Goal: Task Accomplishment & Management: Manage account settings

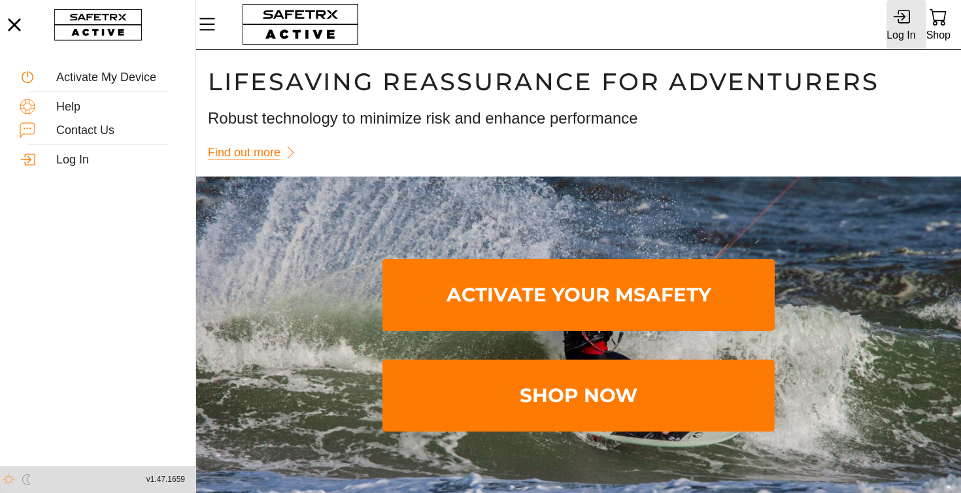
click at [902, 20] on icon at bounding box center [899, 17] width 12 height 8
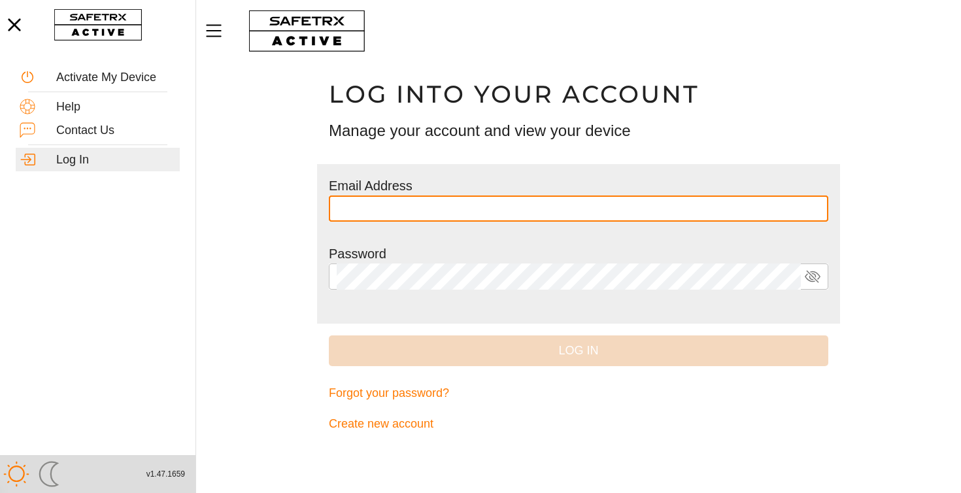
type input "**********"
click at [579, 349] on button "Log In" at bounding box center [578, 350] width 499 height 31
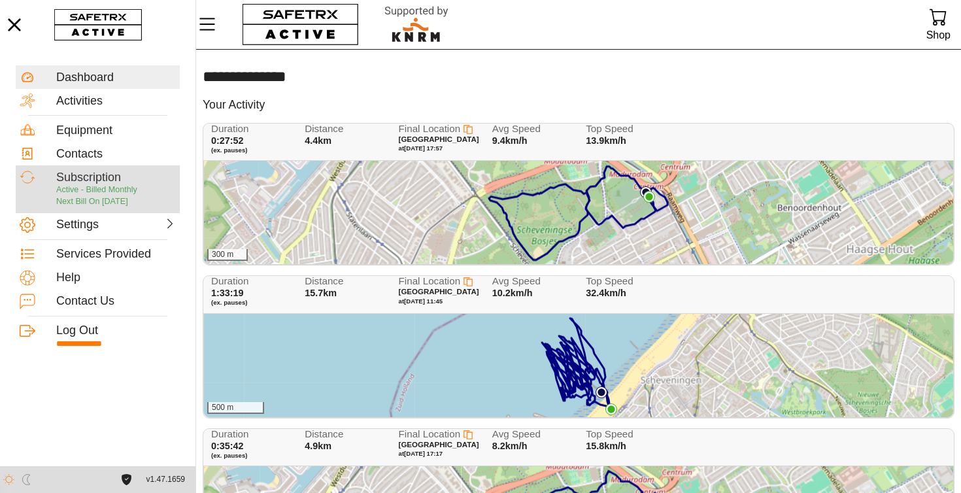
click at [88, 180] on div "Subscription" at bounding box center [116, 178] width 120 height 14
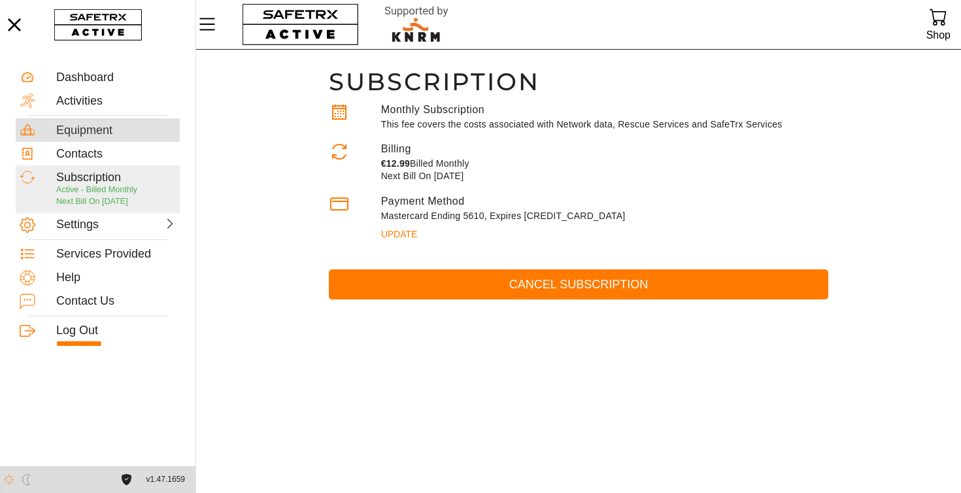
click at [86, 132] on div "Equipment" at bounding box center [116, 131] width 120 height 14
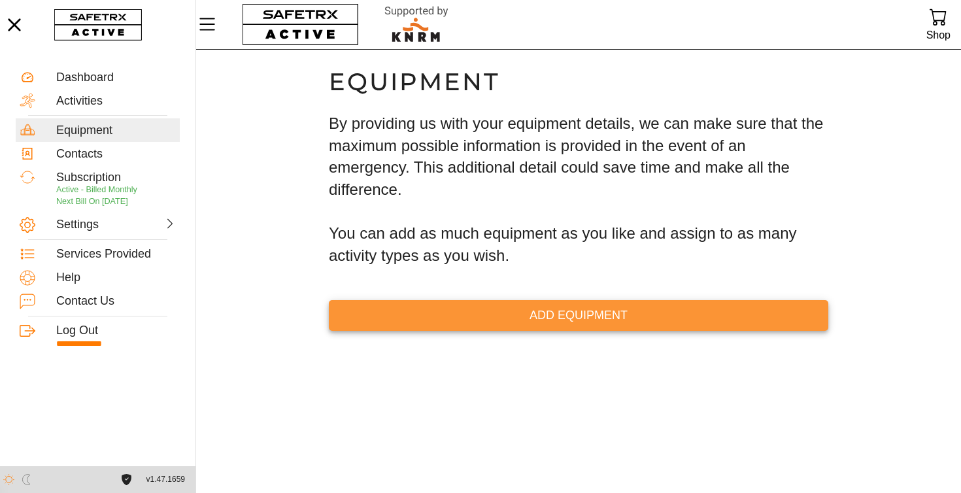
click at [558, 314] on span "Add Equipment" at bounding box center [578, 315] width 479 height 20
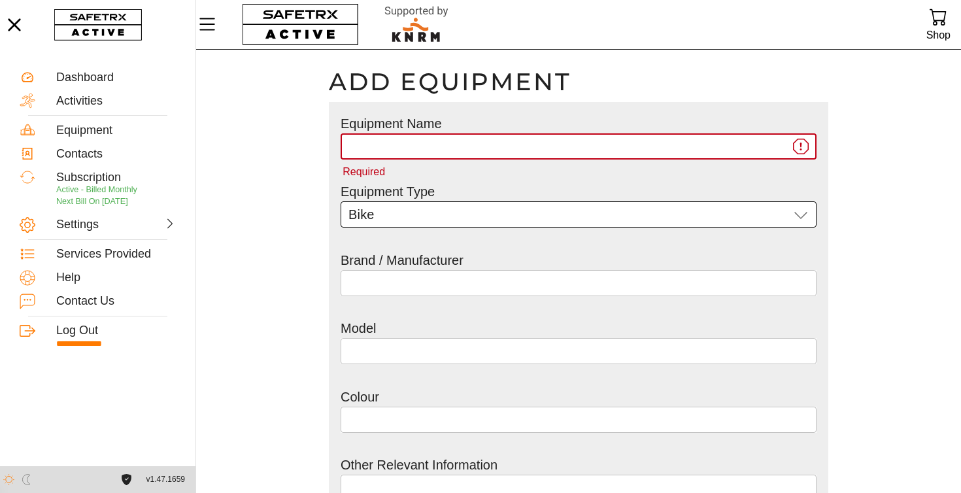
click at [800, 214] on icon at bounding box center [801, 215] width 16 height 16
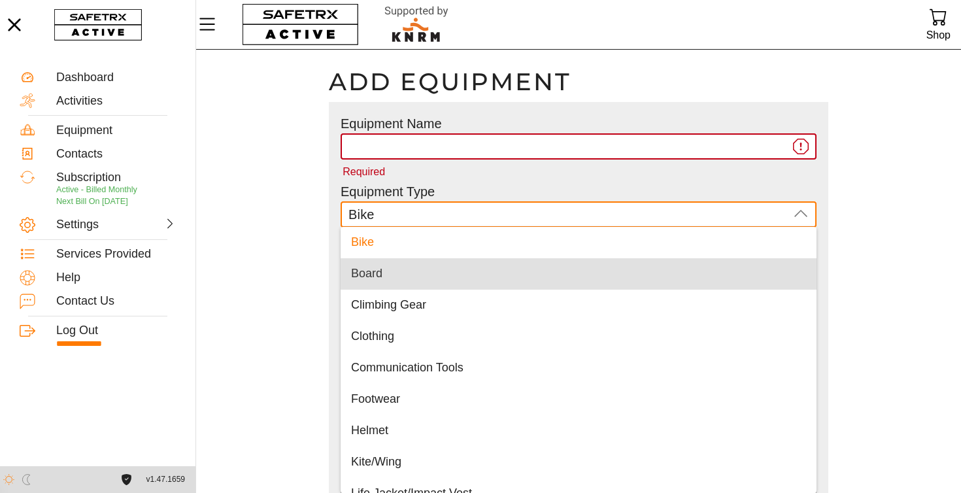
click at [425, 271] on div "Board" at bounding box center [578, 274] width 455 height 14
type input "Board"
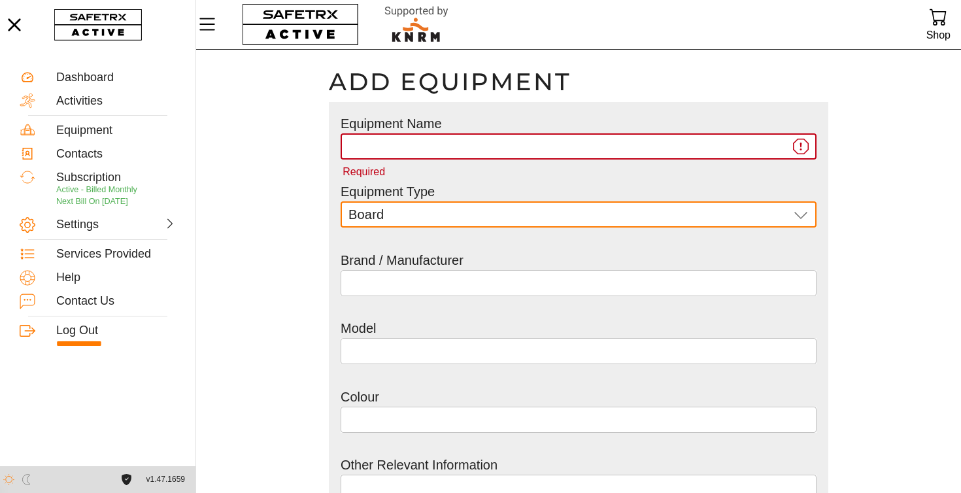
click at [370, 149] on input "Required" at bounding box center [568, 146] width 441 height 26
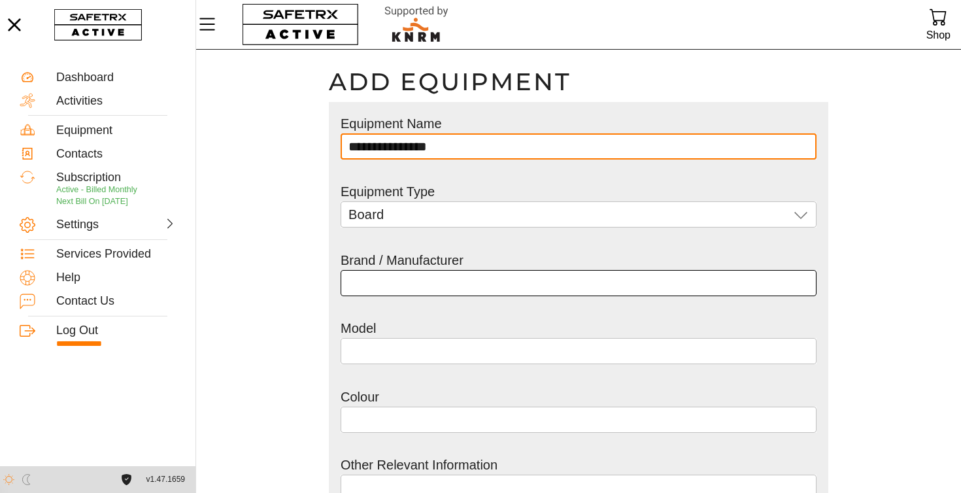
type input "**********"
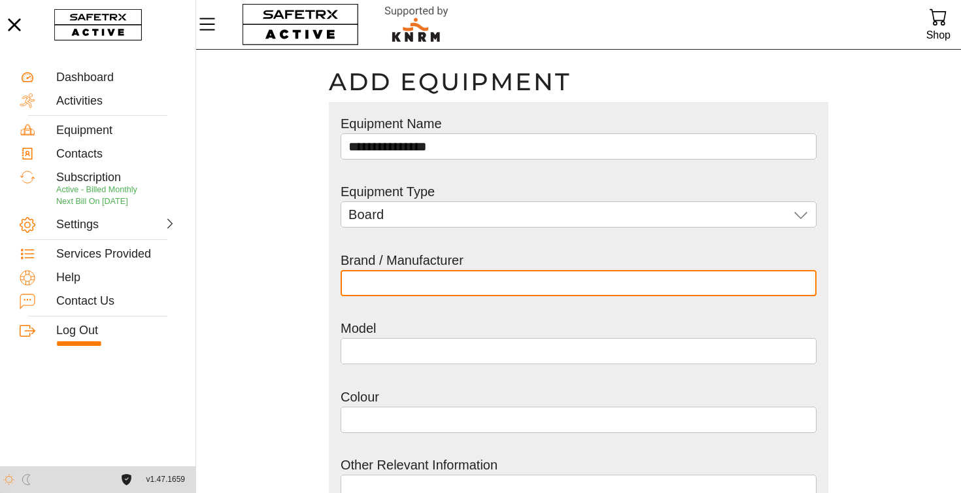
click at [369, 281] on input "text" at bounding box center [578, 283] width 460 height 26
type input "*****"
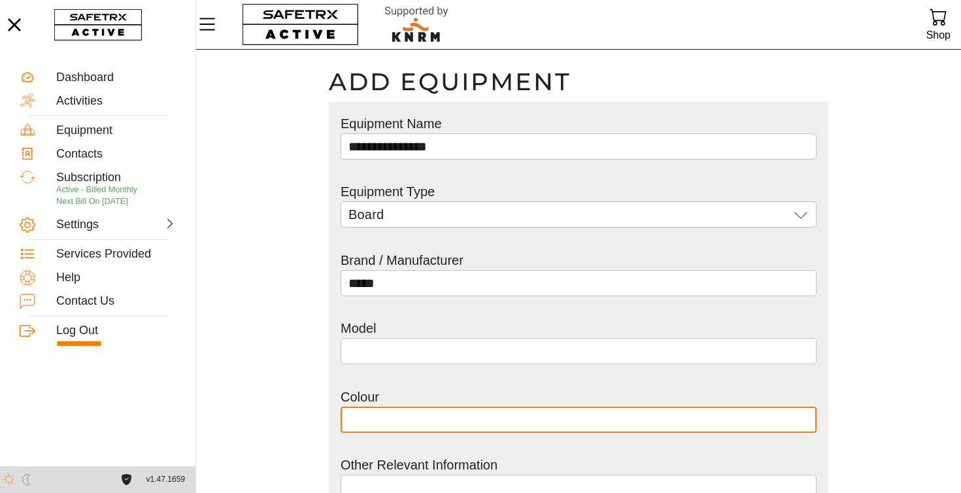
click at [366, 425] on input "text" at bounding box center [578, 420] width 460 height 26
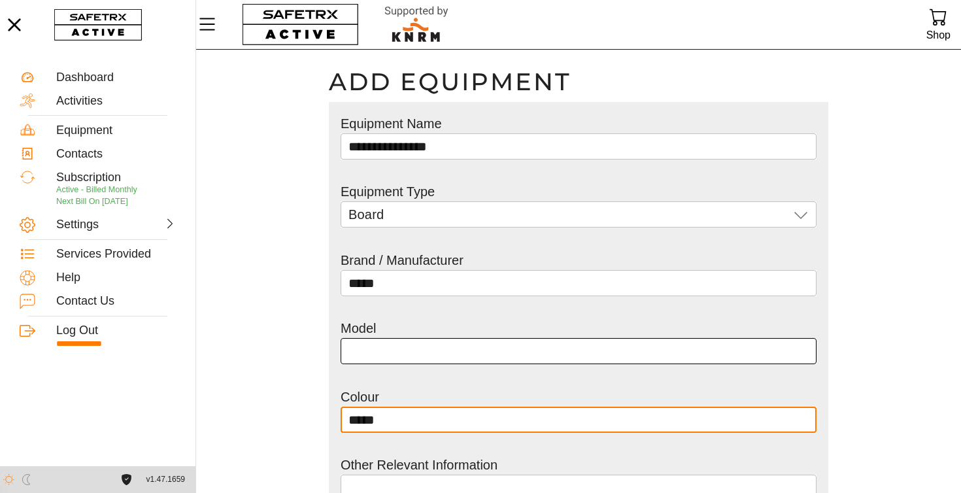
type input "*****"
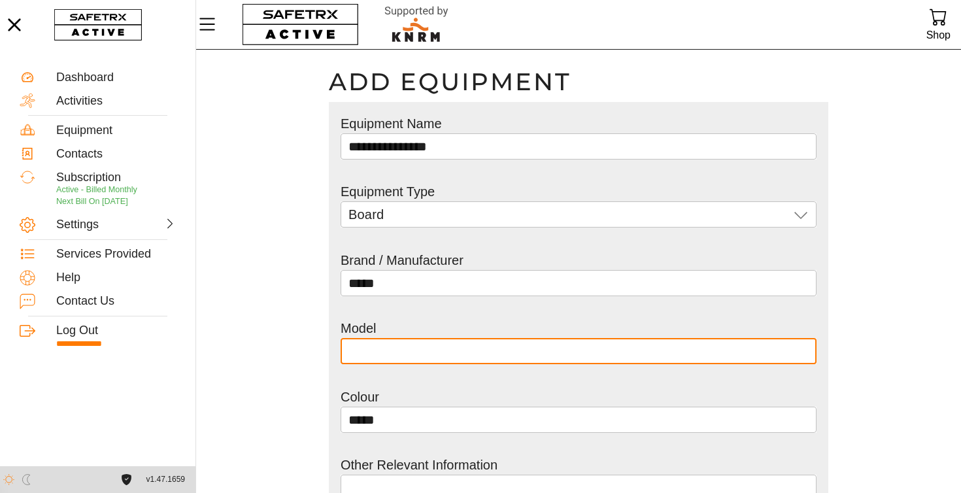
click at [367, 351] on input "text" at bounding box center [578, 351] width 460 height 26
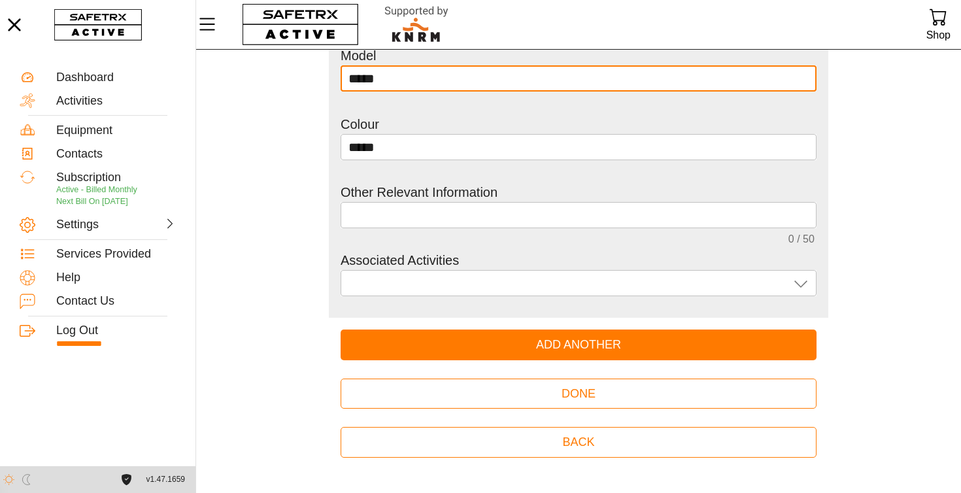
scroll to position [272, 0]
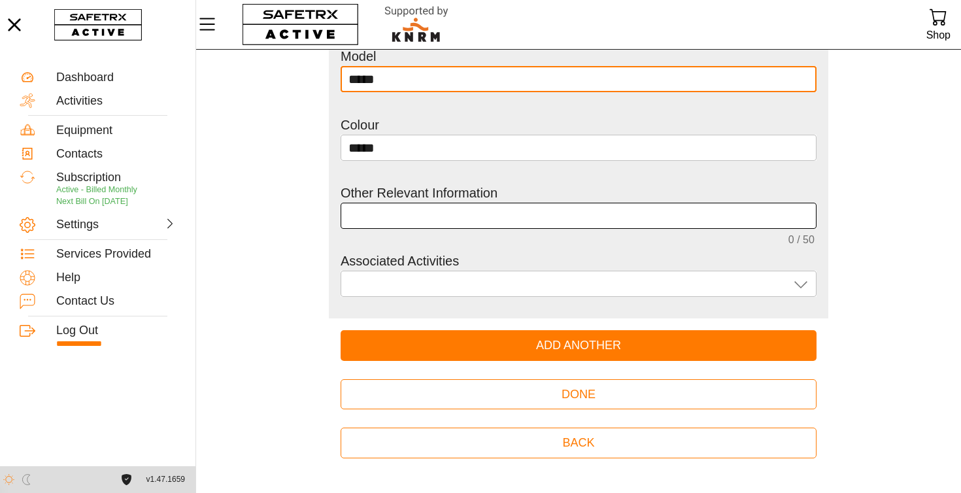
type input "*****"
click at [352, 216] on textarea "0 / 50" at bounding box center [578, 216] width 460 height 24
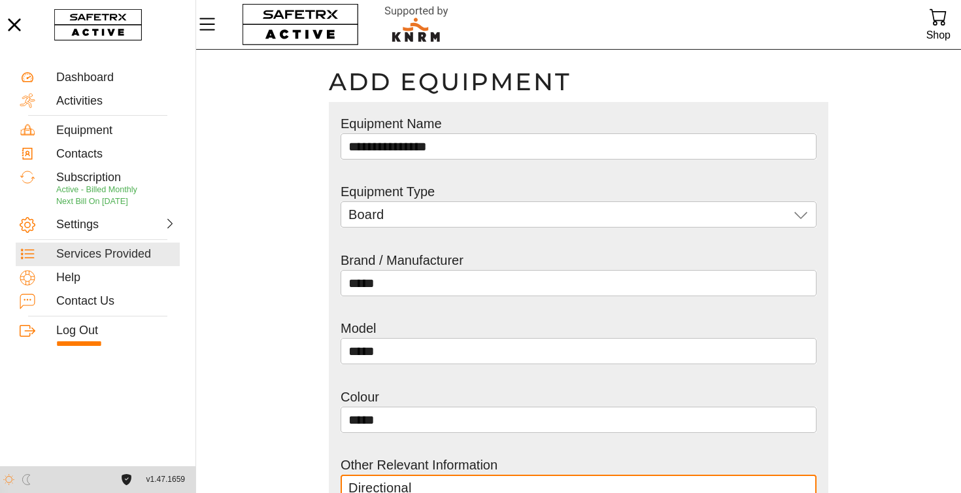
scroll to position [0, 0]
type textarea "Directional"
click at [72, 278] on div "Help" at bounding box center [116, 278] width 120 height 14
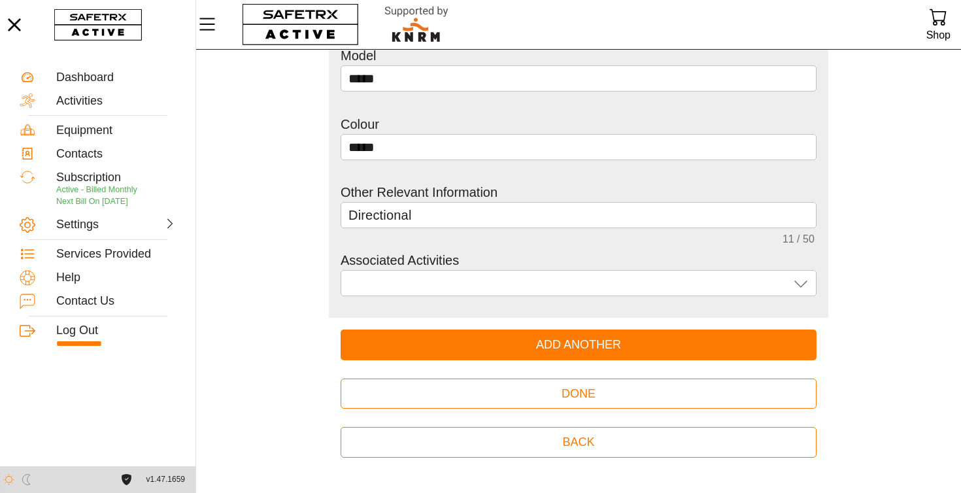
scroll to position [272, 0]
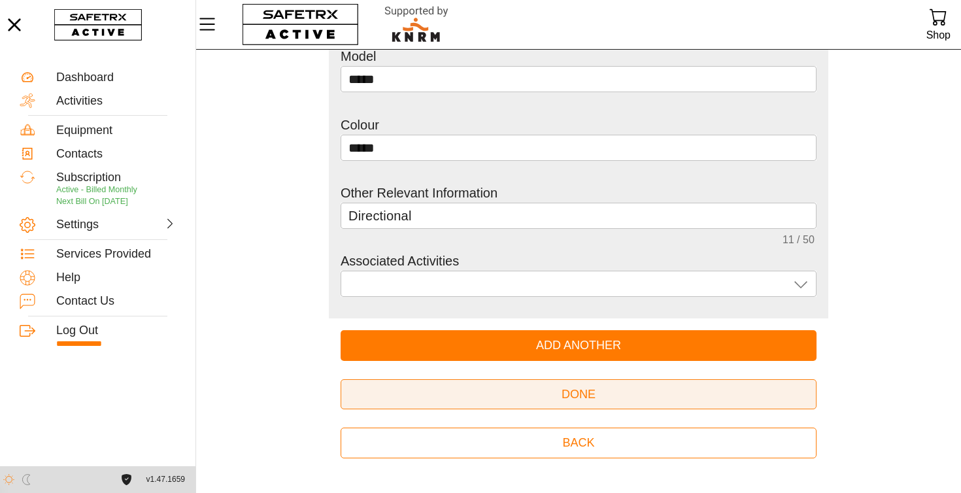
click at [573, 389] on span "Done" at bounding box center [579, 394] width 34 height 20
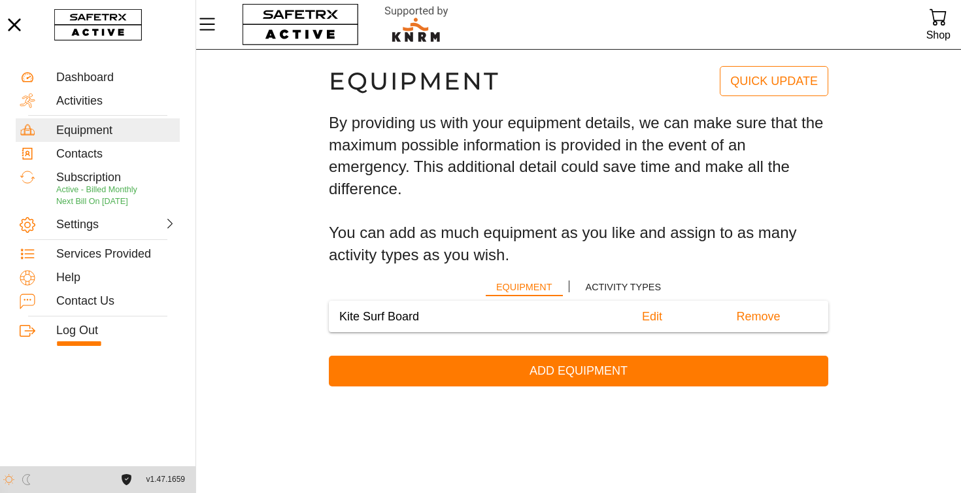
scroll to position [1, 0]
click at [86, 99] on div "Activities" at bounding box center [116, 101] width 120 height 14
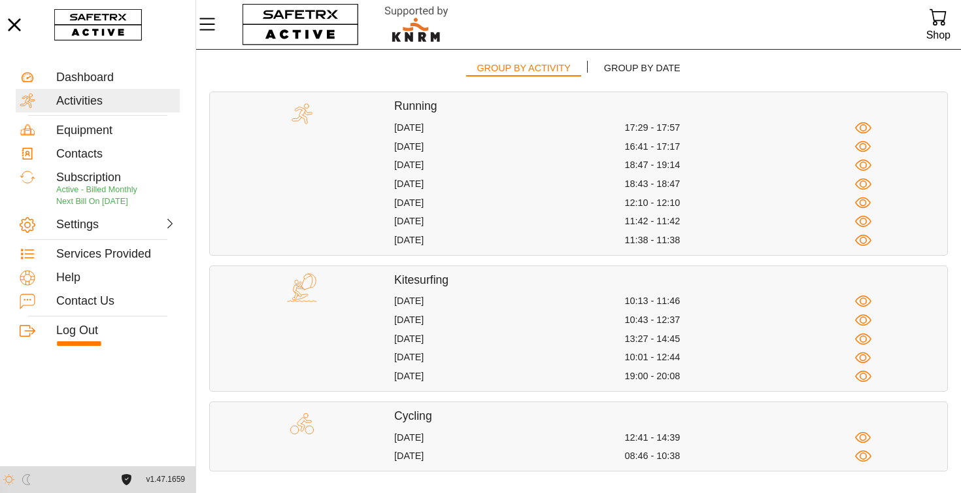
scroll to position [91, 0]
click at [82, 154] on div "Contacts" at bounding box center [116, 154] width 120 height 14
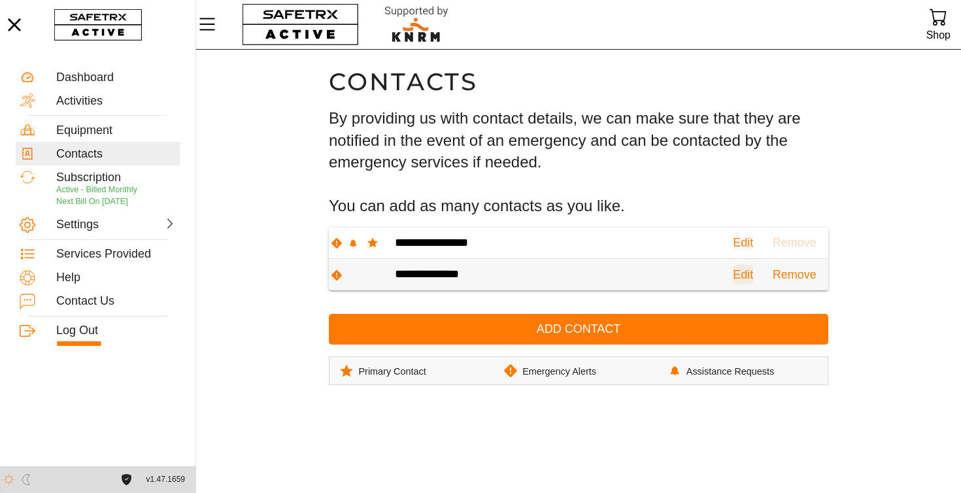
click at [733, 275] on span "Edit" at bounding box center [743, 275] width 20 height 20
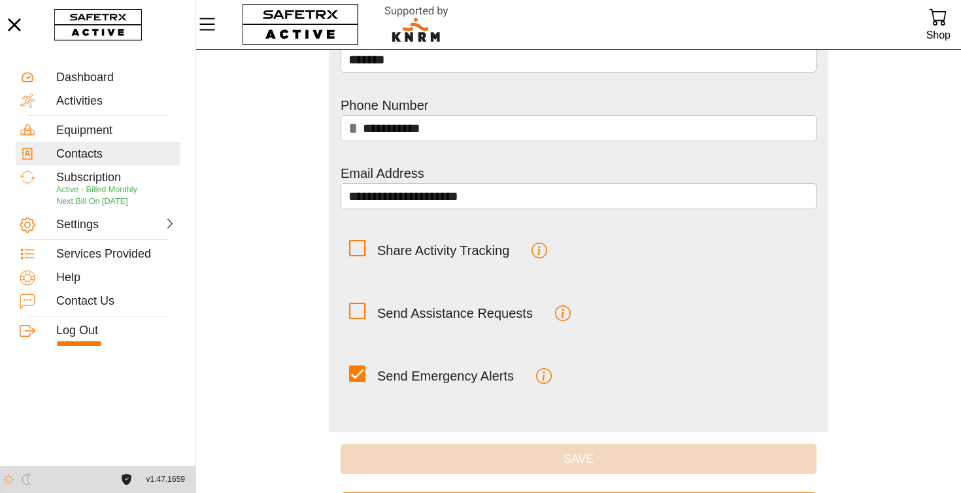
scroll to position [156, 0]
click at [357, 373] on icon at bounding box center [357, 373] width 0 height 0
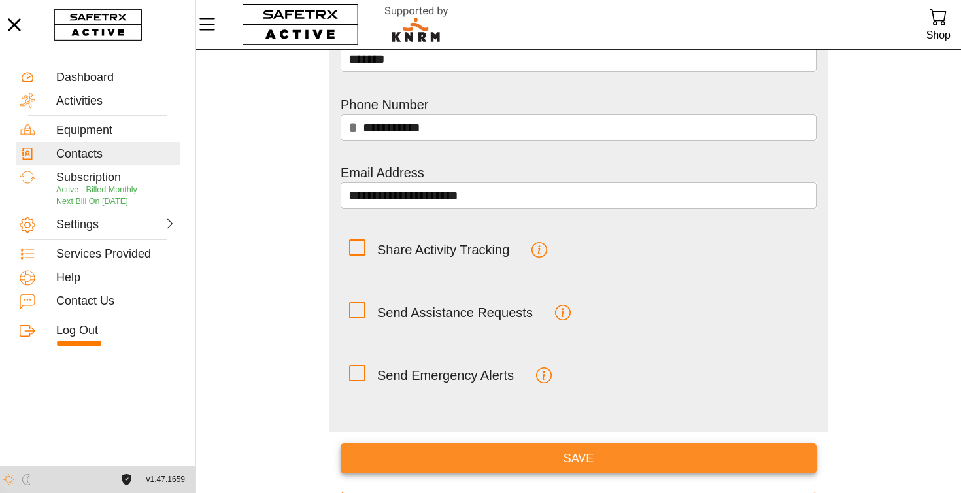
click at [600, 461] on span "Save" at bounding box center [578, 458] width 455 height 20
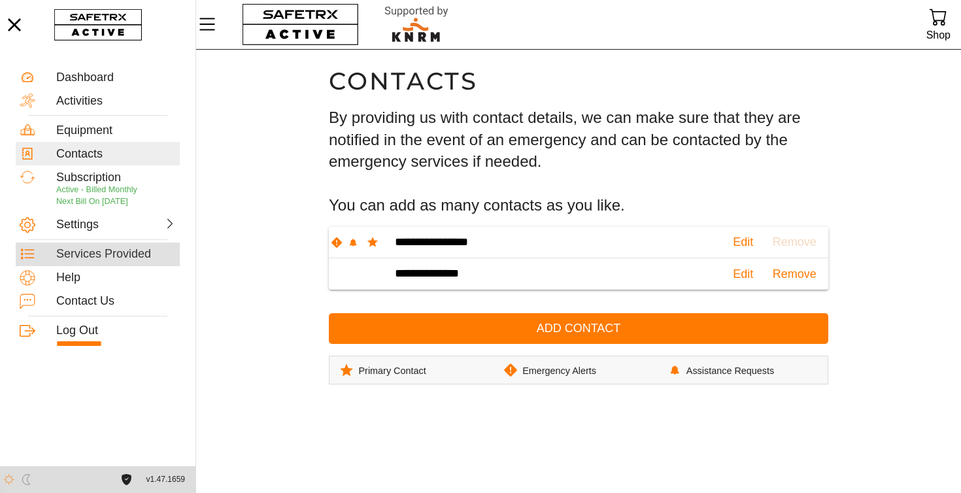
click at [76, 257] on div "Services Provided" at bounding box center [116, 254] width 120 height 14
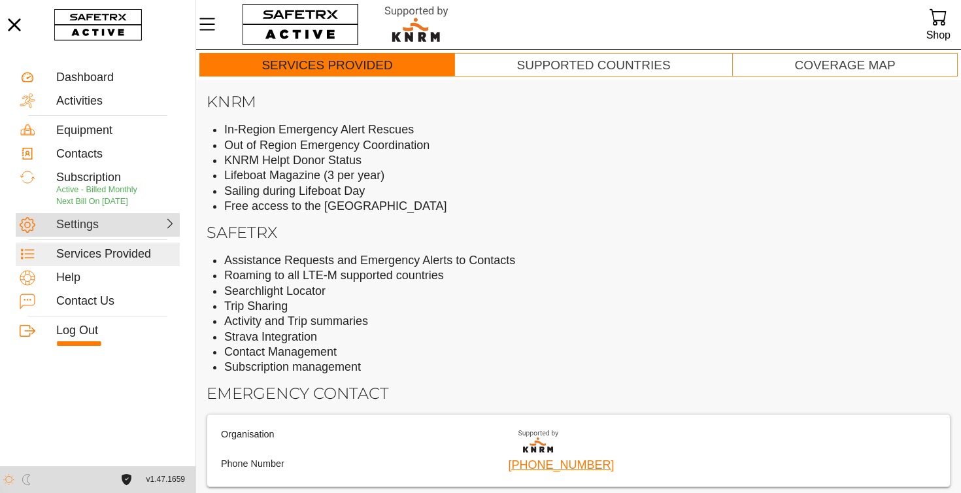
click at [91, 223] on div "Settings" at bounding box center [85, 225] width 58 height 14
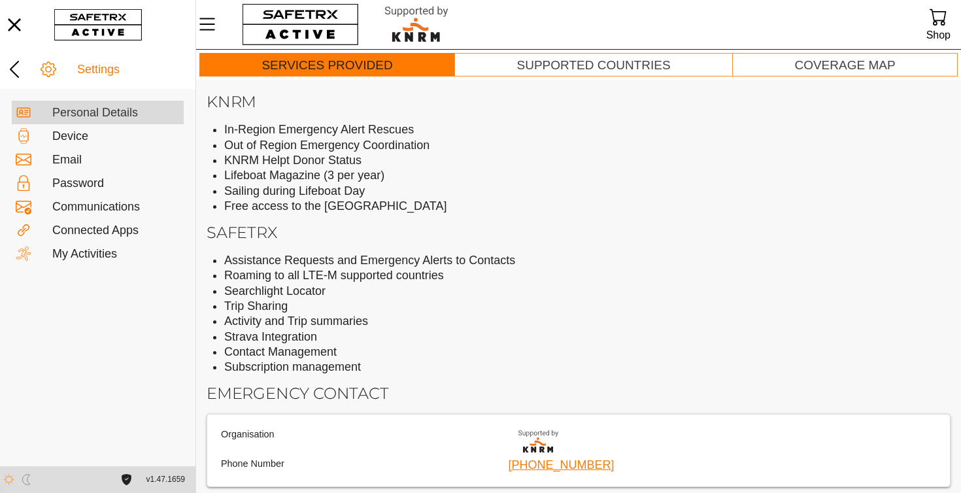
click at [90, 108] on div "Personal Details" at bounding box center [115, 113] width 127 height 14
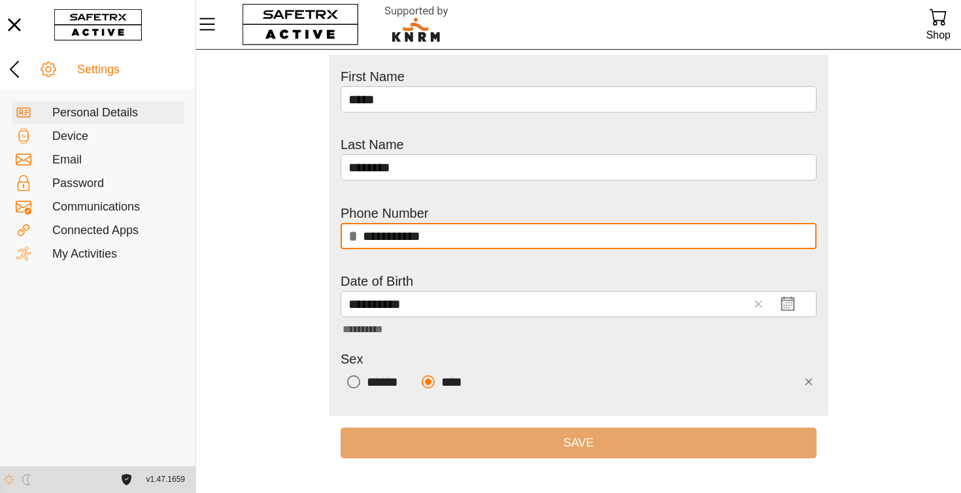
scroll to position [152, 0]
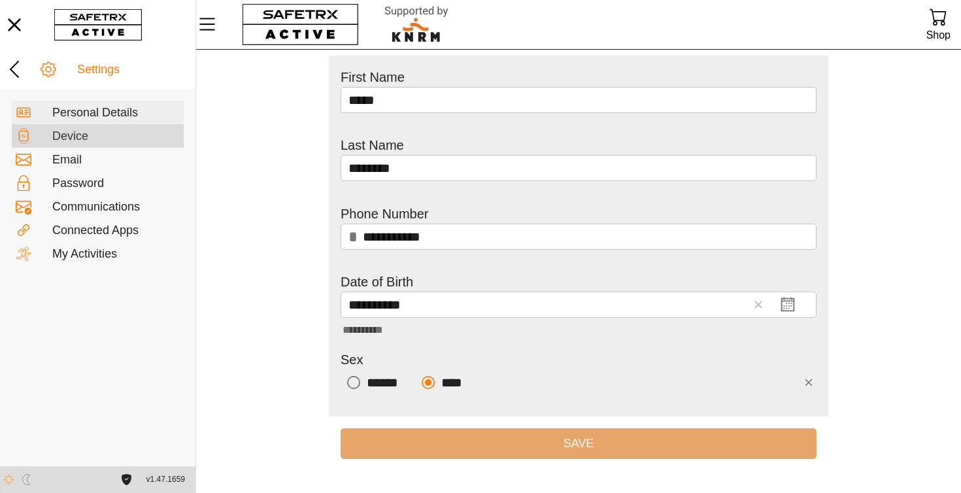
click at [64, 137] on div "Device" at bounding box center [115, 136] width 127 height 14
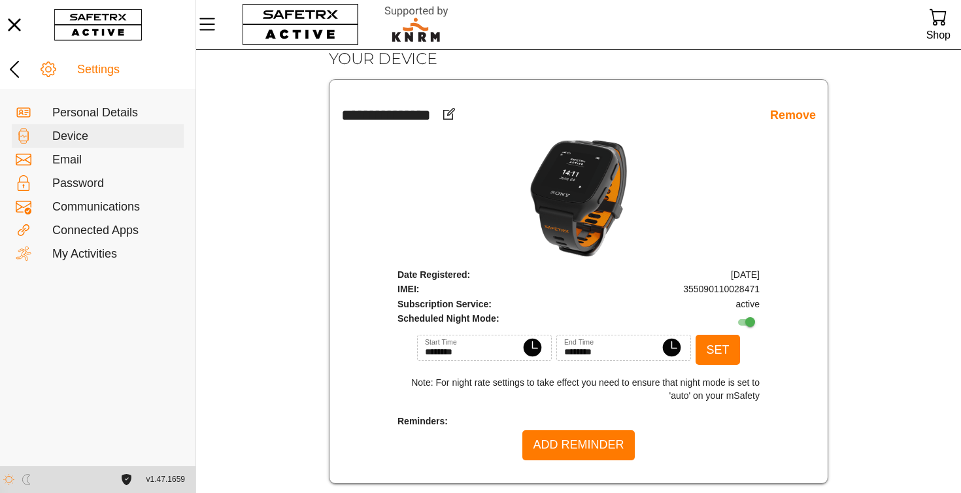
scroll to position [60, 0]
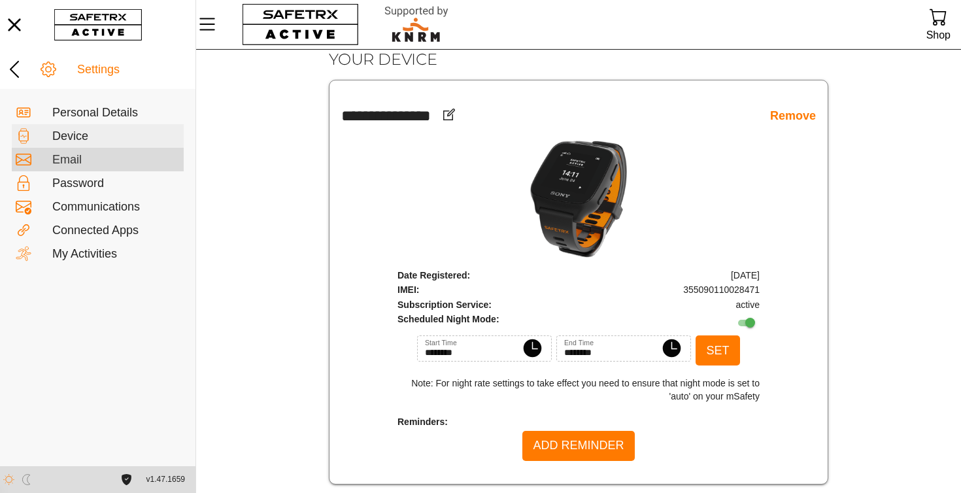
click at [75, 161] on div "Email" at bounding box center [115, 160] width 127 height 14
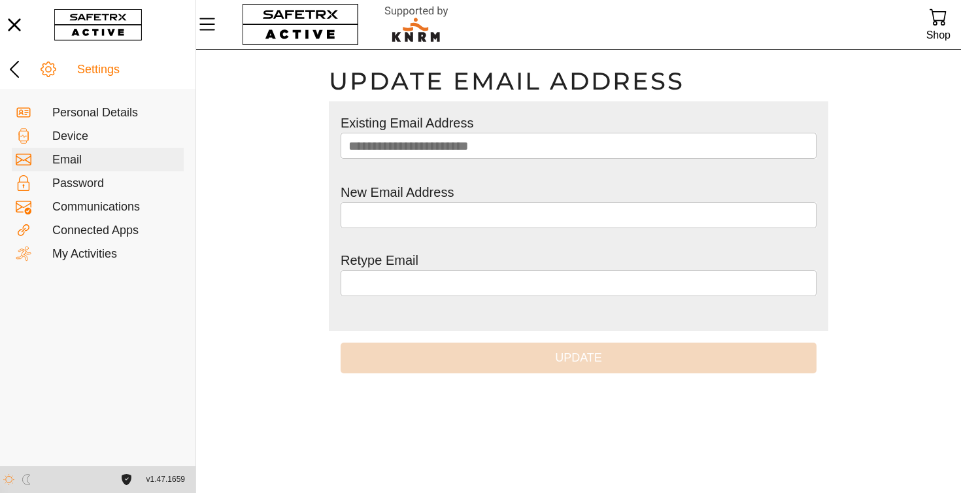
scroll to position [1, 0]
click at [77, 187] on div "Password" at bounding box center [115, 183] width 127 height 14
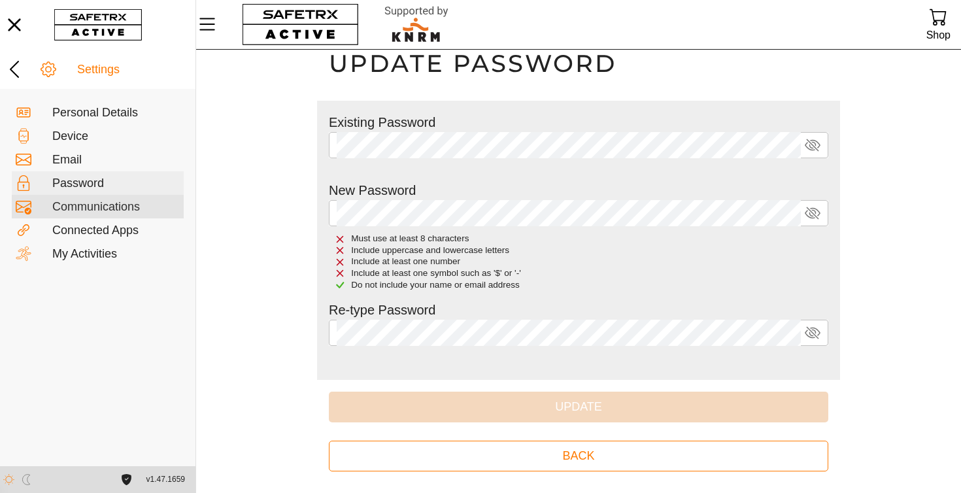
scroll to position [18, 0]
click at [88, 205] on div "Communications" at bounding box center [115, 207] width 127 height 14
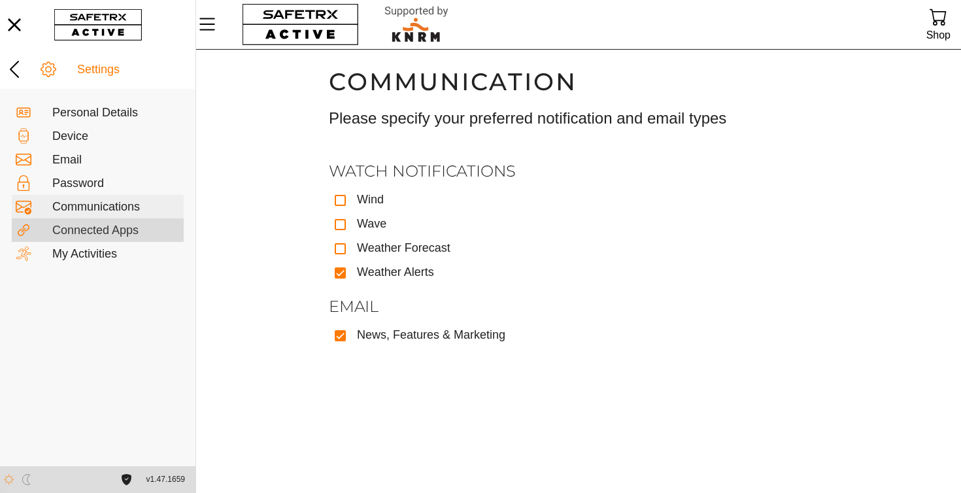
click at [78, 228] on div "Connected Apps" at bounding box center [115, 231] width 127 height 14
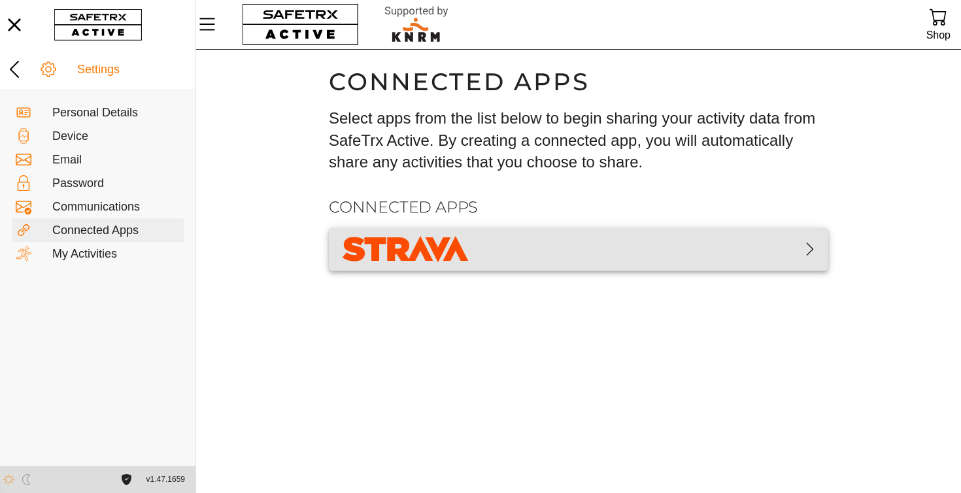
click at [810, 248] on icon "button" at bounding box center [810, 249] width 16 height 16
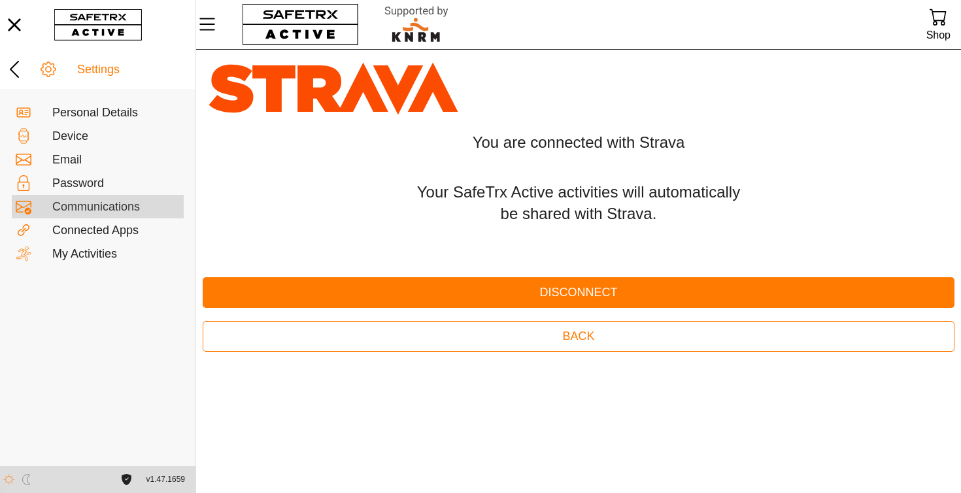
click at [116, 211] on div "Communications" at bounding box center [115, 207] width 127 height 14
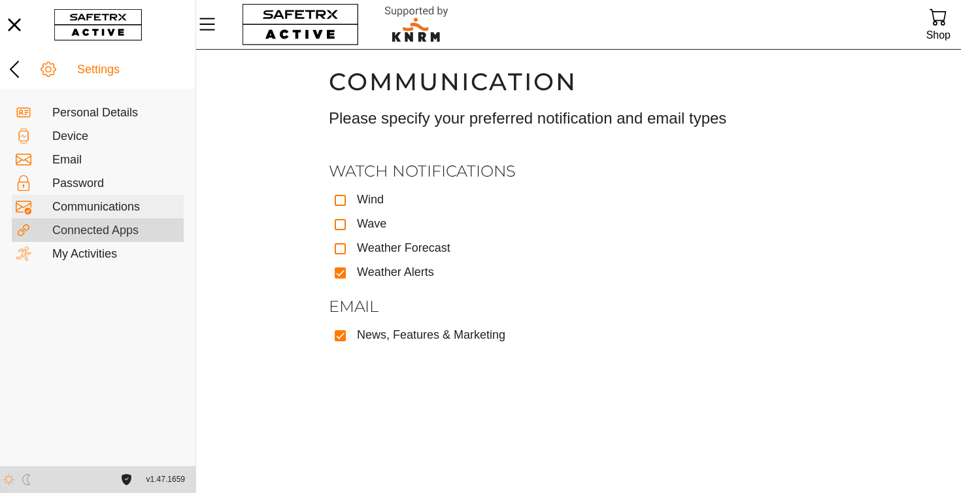
click at [110, 226] on div "Connected Apps" at bounding box center [115, 231] width 127 height 14
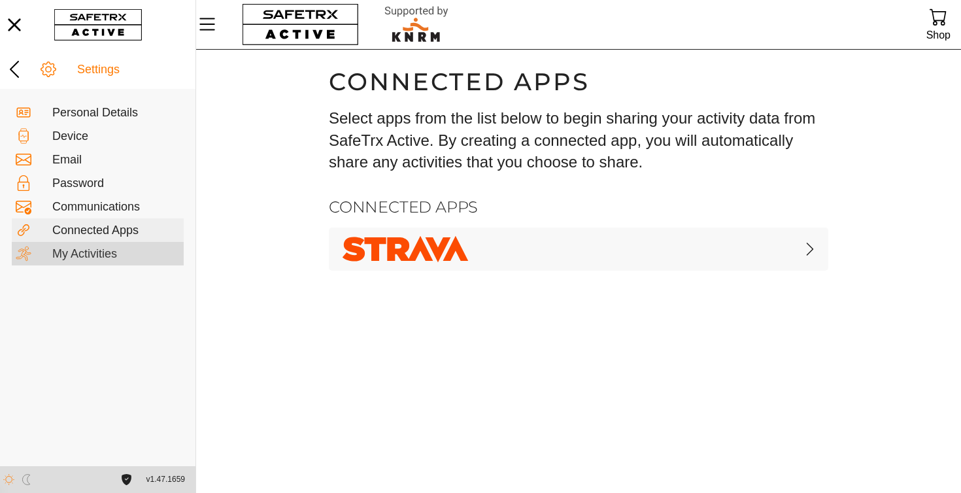
click at [78, 259] on div "My Activities" at bounding box center [115, 254] width 127 height 14
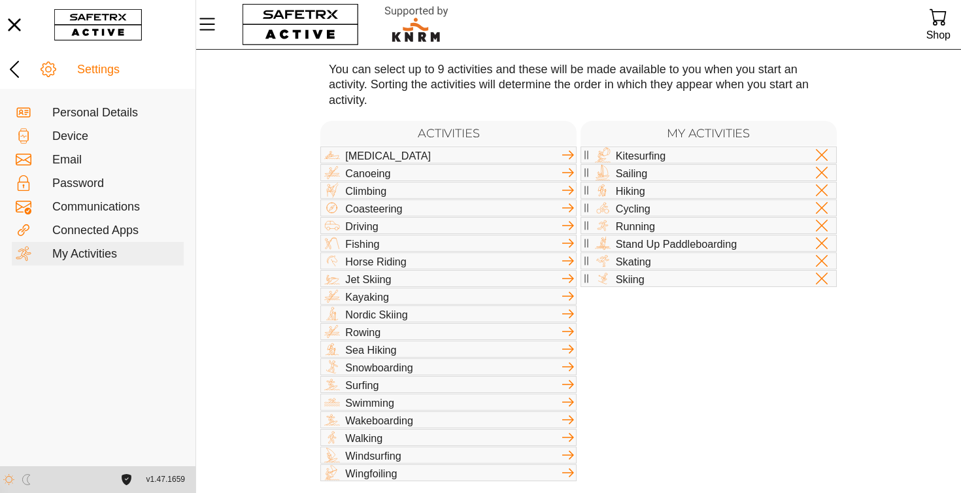
scroll to position [70, 0]
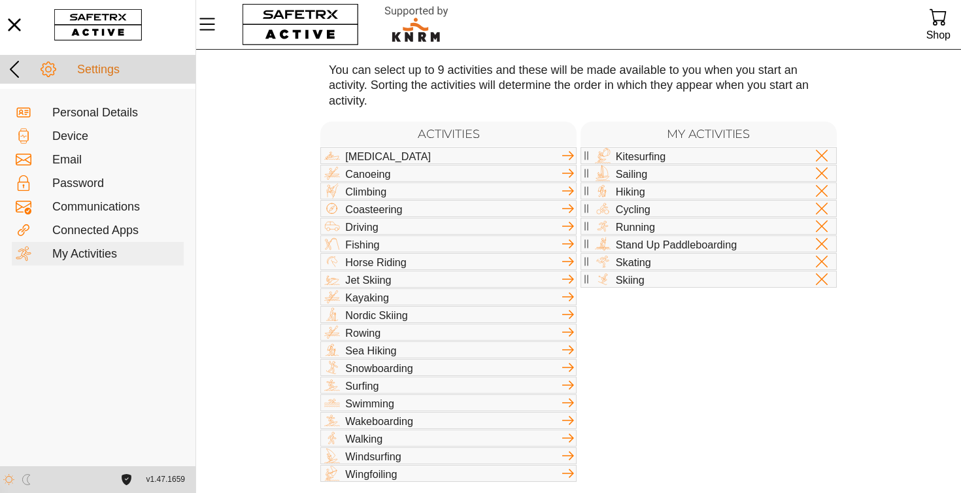
click at [15, 68] on icon at bounding box center [14, 69] width 21 height 21
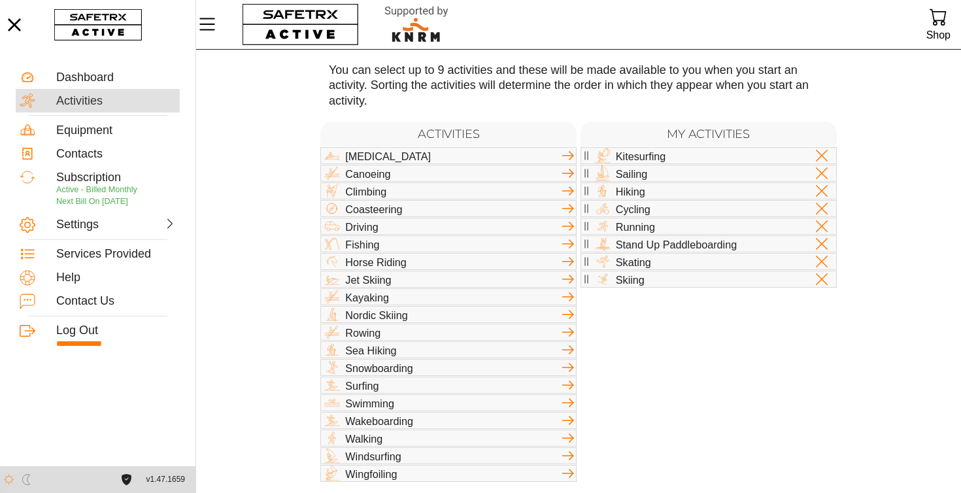
click at [86, 104] on div "Activities" at bounding box center [116, 101] width 120 height 14
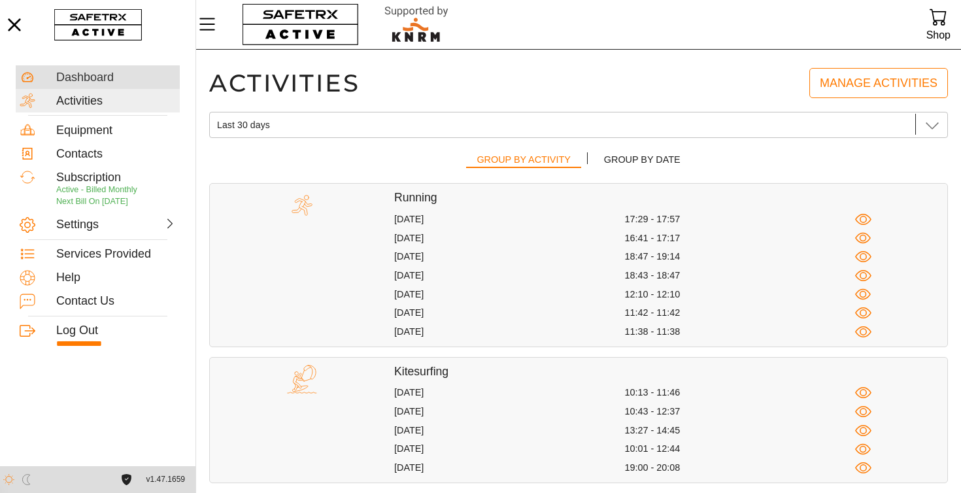
click at [77, 77] on div "Dashboard" at bounding box center [116, 78] width 120 height 14
